Goal: Navigation & Orientation: Find specific page/section

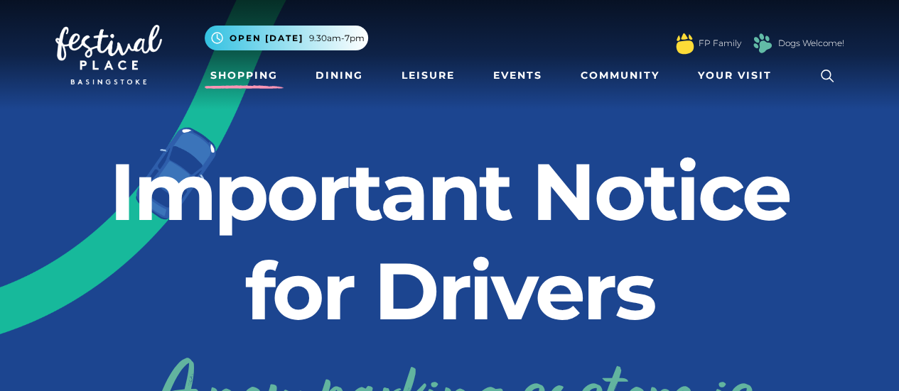
click at [236, 83] on link "Shopping" at bounding box center [244, 76] width 79 height 26
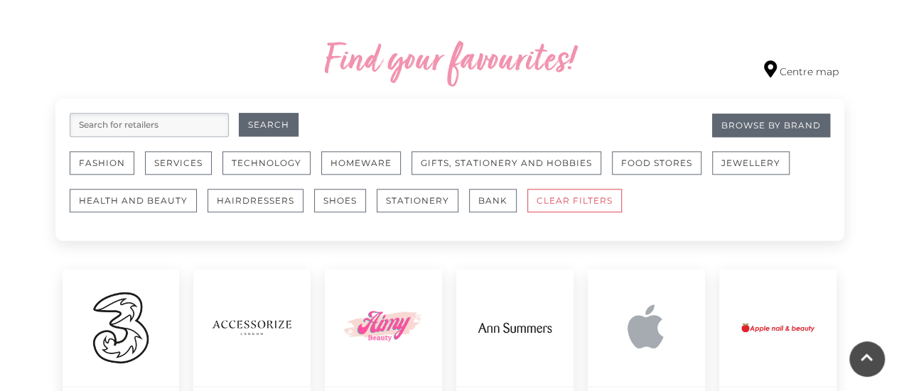
scroll to position [803, 0]
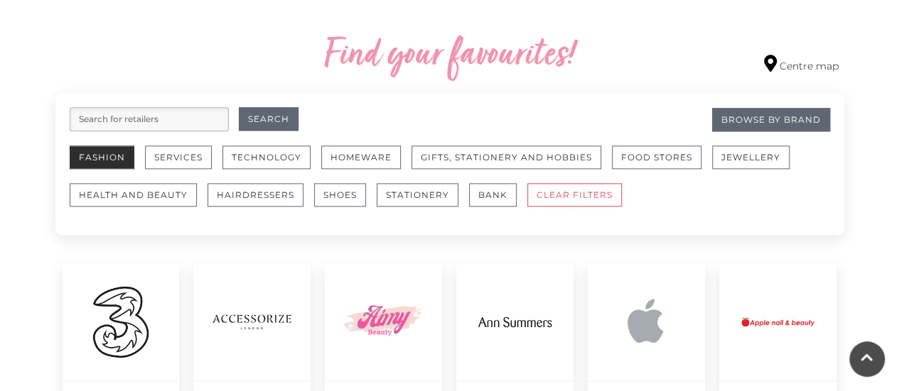
click at [102, 159] on button "Fashion" at bounding box center [102, 157] width 65 height 23
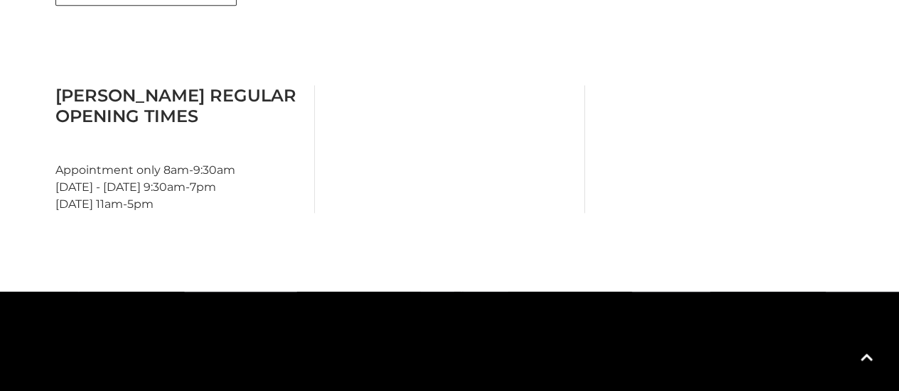
scroll to position [750, 0]
